Goal: Information Seeking & Learning: Learn about a topic

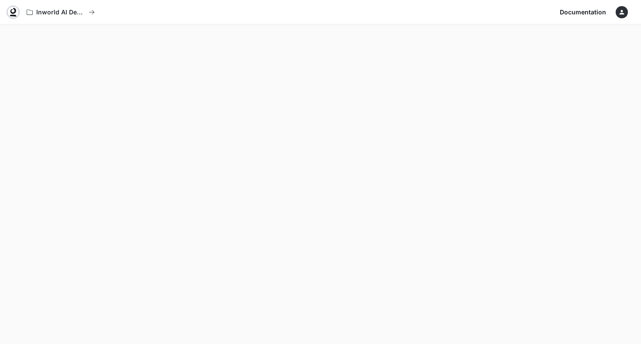
click at [14, 13] on icon at bounding box center [13, 11] width 6 height 6
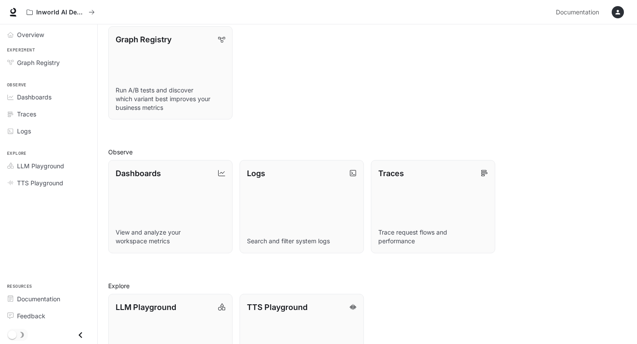
scroll to position [157, 0]
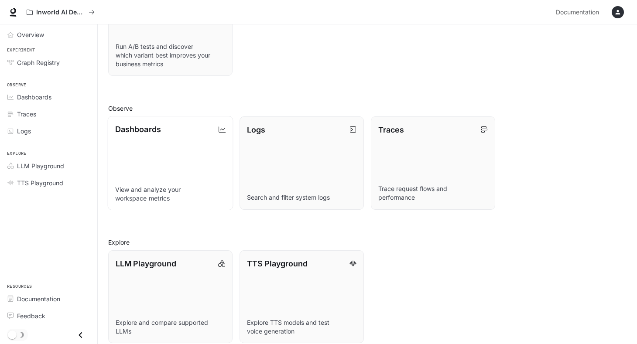
click at [184, 179] on link "Dashboards View and analyze your workspace metrics" at bounding box center [171, 163] width 126 height 94
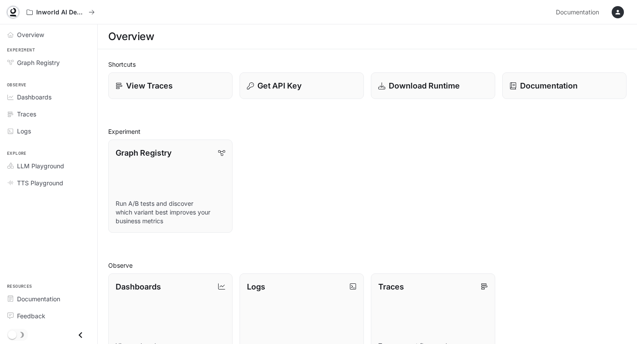
click at [12, 12] on icon at bounding box center [13, 12] width 9 height 9
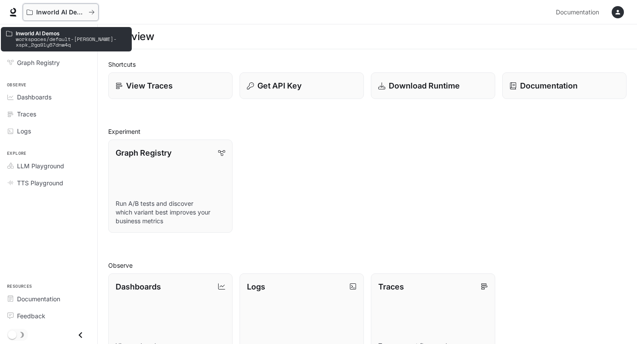
click at [77, 10] on p "Inworld AI Demos" at bounding box center [60, 12] width 49 height 7
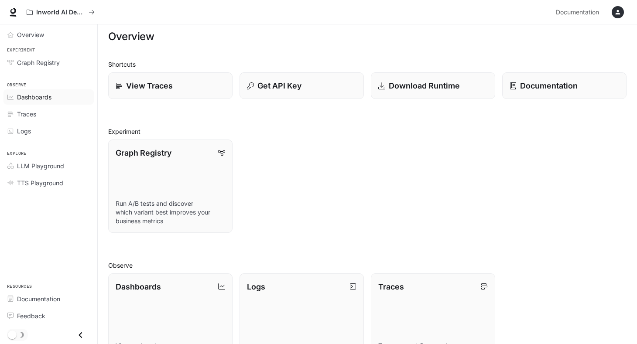
click at [48, 94] on span "Dashboards" at bounding box center [34, 97] width 34 height 9
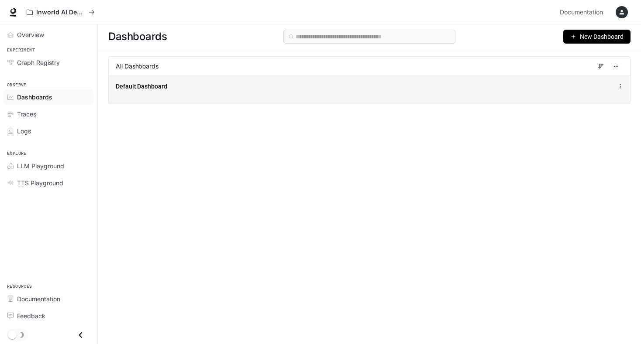
click at [151, 80] on div "Default Dashboard" at bounding box center [369, 90] width 521 height 28
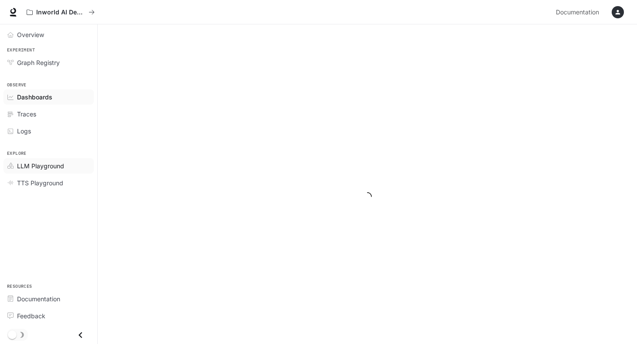
click at [52, 166] on span "LLM Playground" at bounding box center [40, 165] width 47 height 9
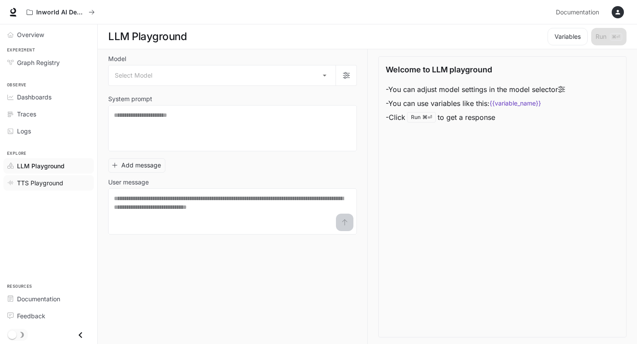
click at [49, 181] on span "TTS Playground" at bounding box center [40, 183] width 46 height 9
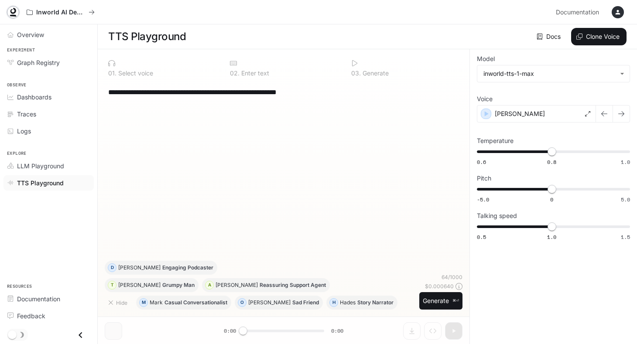
click at [12, 10] on icon at bounding box center [13, 12] width 9 height 9
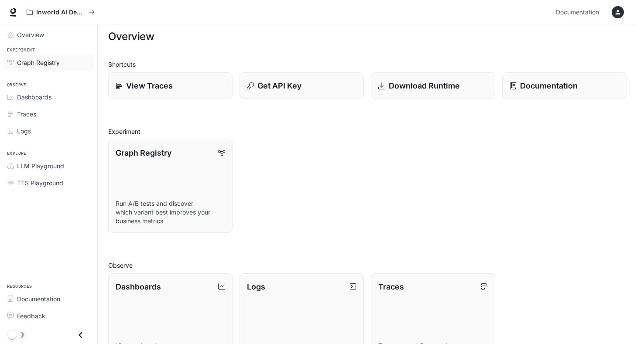
click at [44, 63] on span "Graph Registry" at bounding box center [38, 62] width 43 height 9
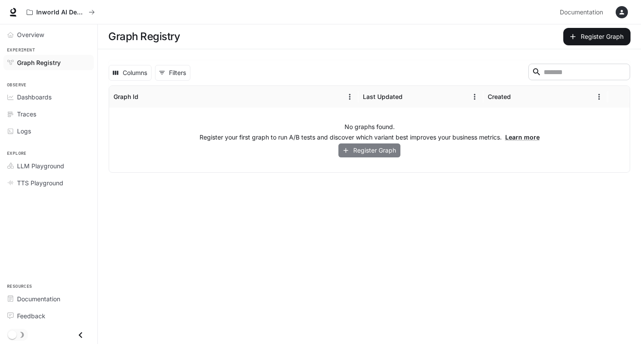
click at [367, 152] on button "Register Graph" at bounding box center [369, 151] width 62 height 14
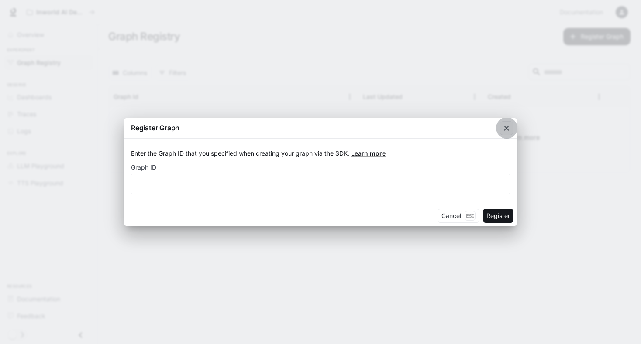
click at [508, 127] on icon "button" at bounding box center [506, 128] width 5 height 5
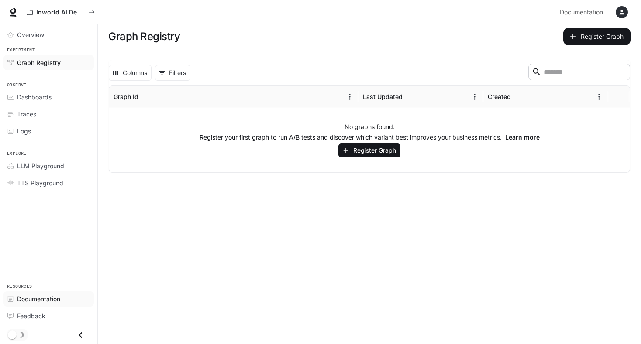
click at [38, 299] on span "Documentation" at bounding box center [38, 299] width 43 height 9
